Goal: Find specific page/section: Find specific page/section

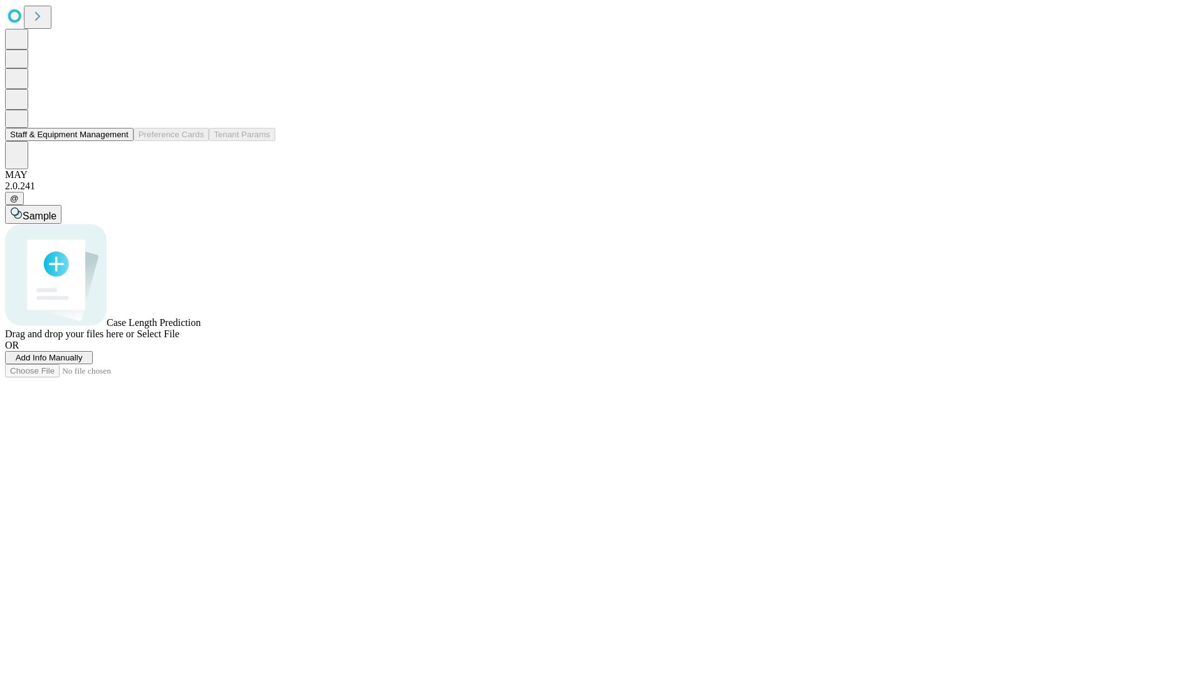
click at [120, 141] on button "Staff & Equipment Management" at bounding box center [69, 134] width 129 height 13
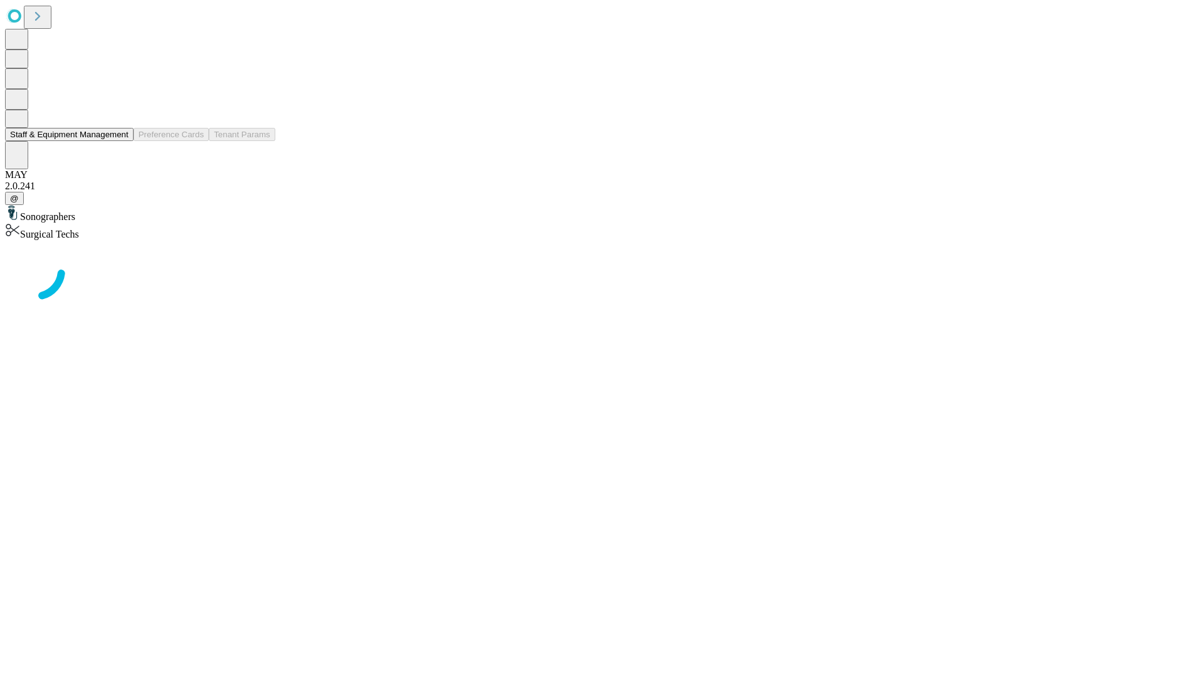
click at [120, 141] on button "Staff & Equipment Management" at bounding box center [69, 134] width 129 height 13
